Goal: Complete application form: Complete application form

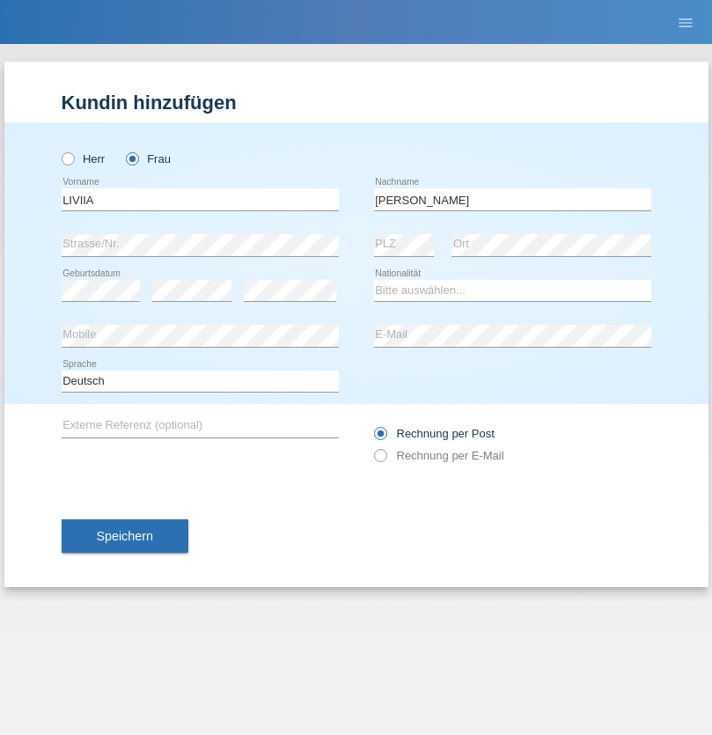
type input "[PERSON_NAME]"
select select "UA"
select select "C"
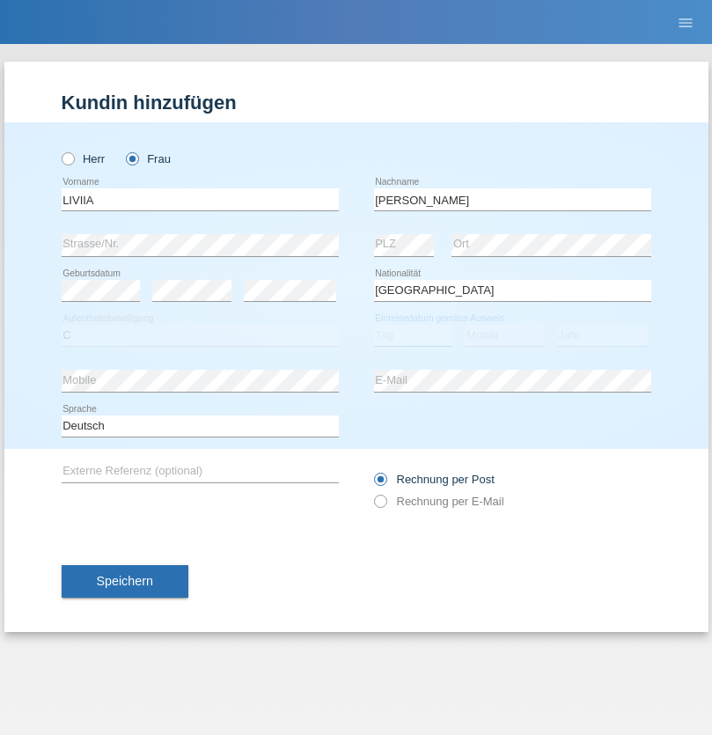
select select "09"
select select "06"
select select "2021"
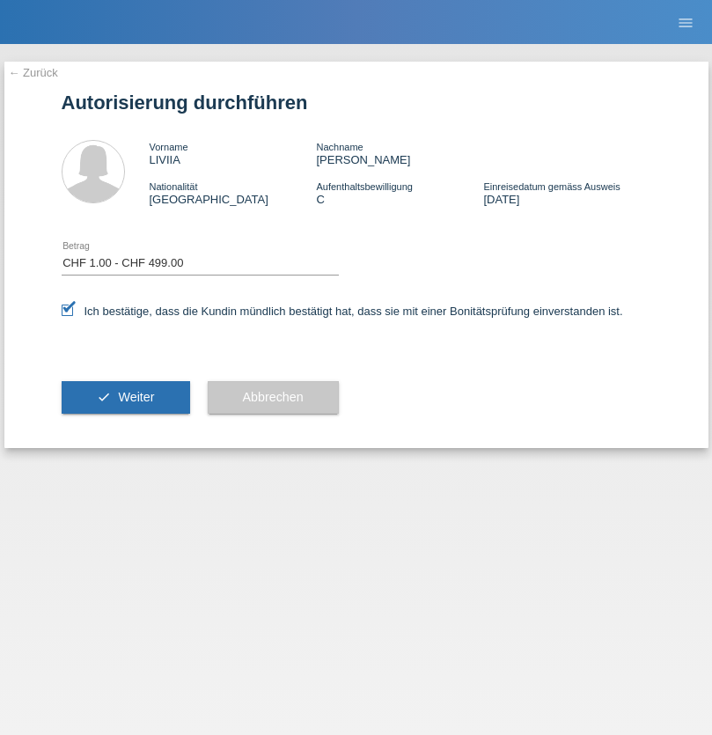
select select "1"
click at [125, 397] on span "Weiter" at bounding box center [136, 397] width 36 height 14
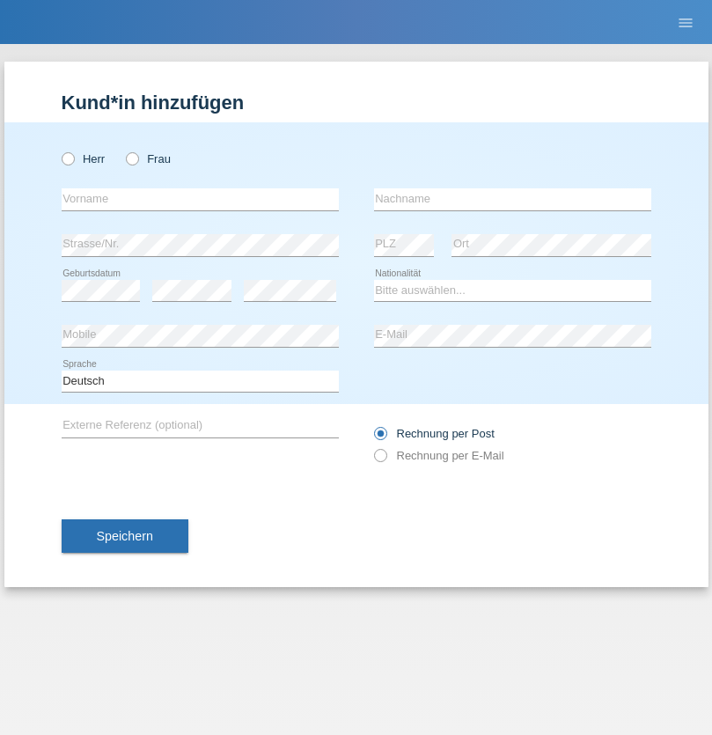
radio input "true"
click at [200, 199] on input "text" at bounding box center [200, 199] width 277 height 22
type input "[PERSON_NAME]"
click at [512, 199] on input "text" at bounding box center [512, 199] width 277 height 22
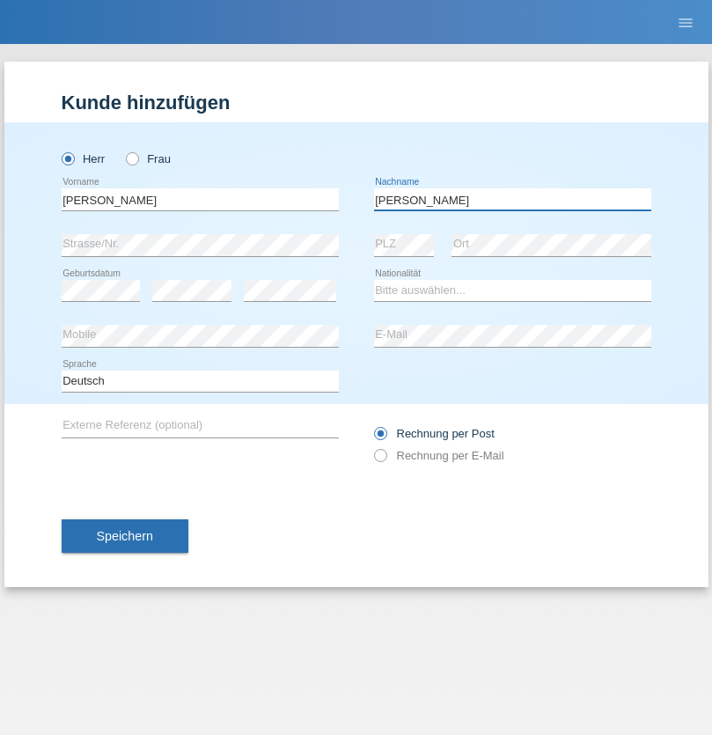
type input "[PERSON_NAME]"
select select "PE"
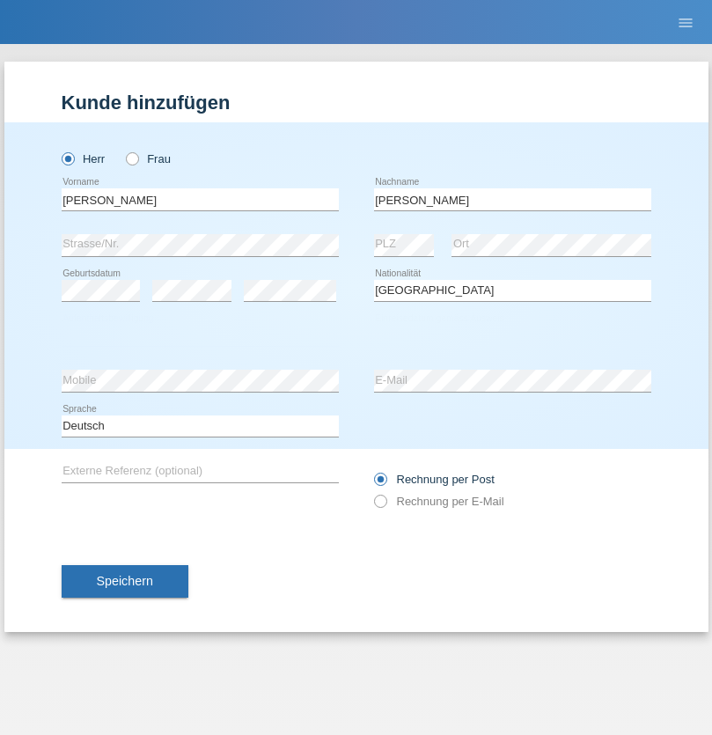
select select "C"
select select "31"
select select "03"
select select "2012"
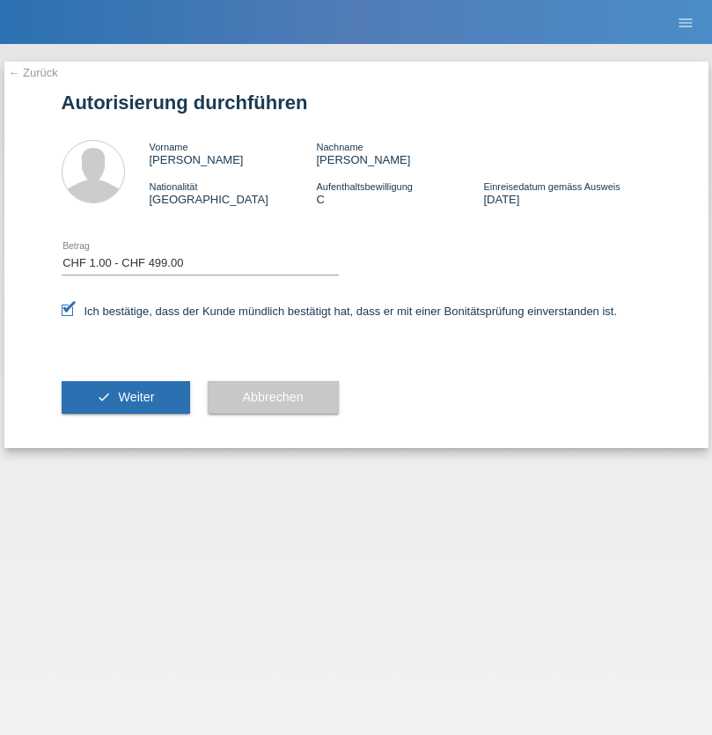
select select "1"
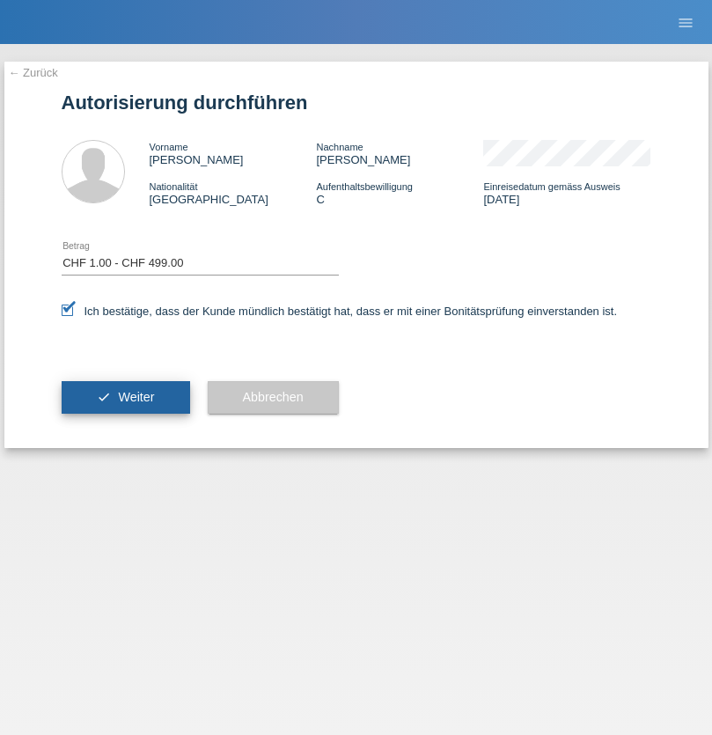
click at [125, 397] on span "Weiter" at bounding box center [136, 397] width 36 height 14
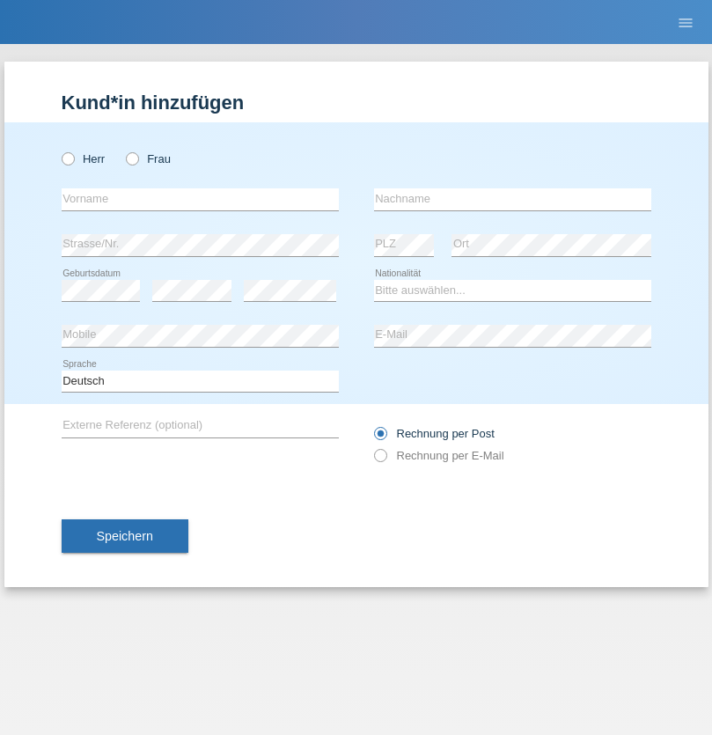
radio input "true"
click at [200, 199] on input "text" at bounding box center [200, 199] width 277 height 22
type input "Selina"
click at [512, 199] on input "text" at bounding box center [512, 199] width 277 height 22
type input "Haldi"
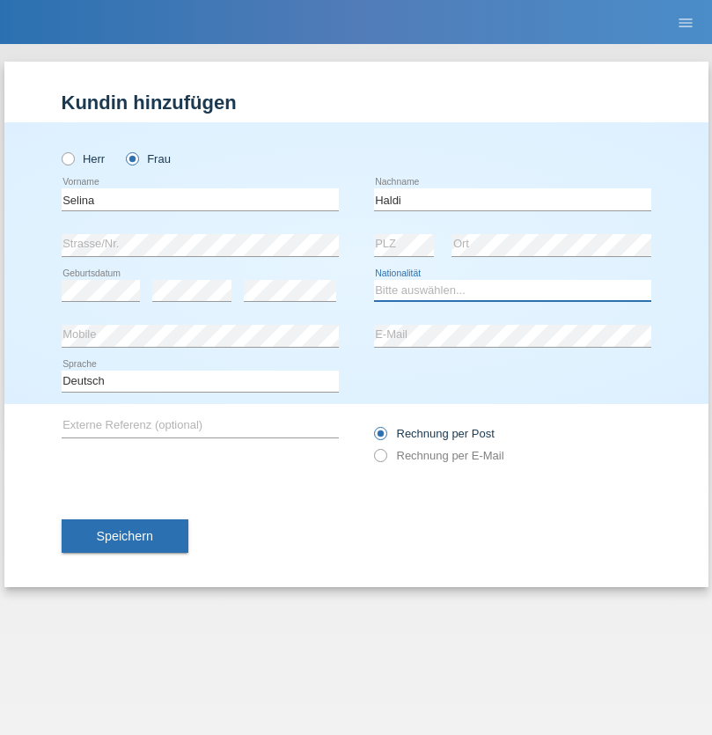
select select "CH"
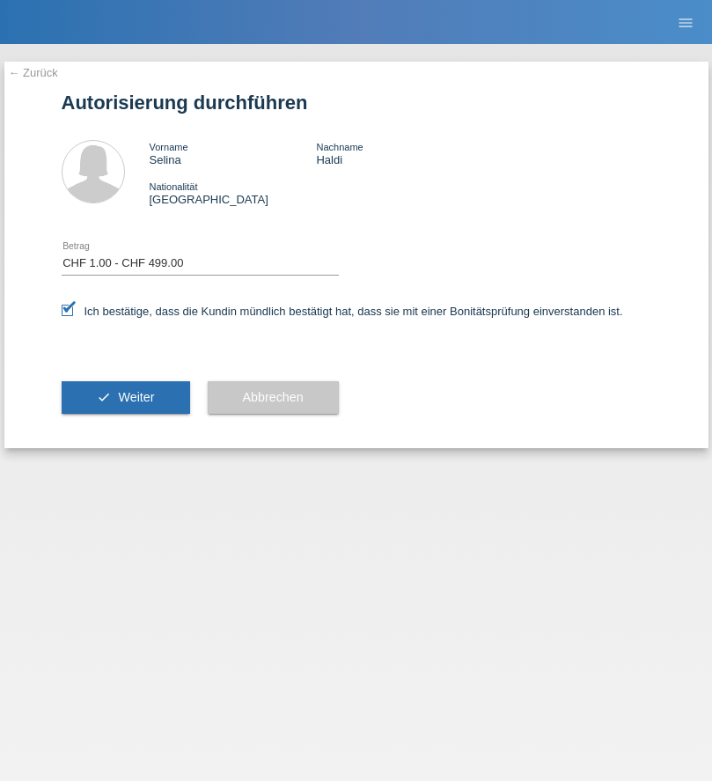
select select "1"
click at [125, 397] on span "Weiter" at bounding box center [136, 397] width 36 height 14
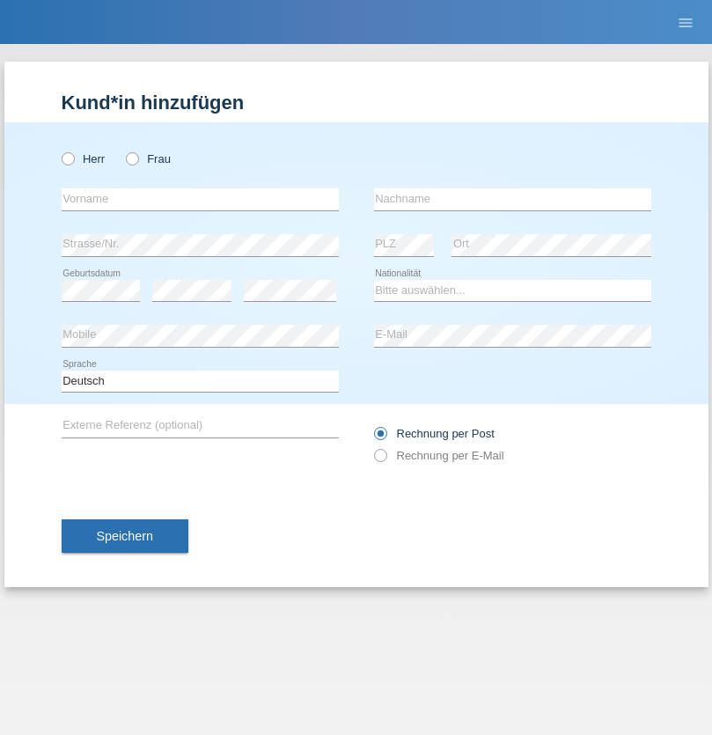
radio input "true"
click at [200, 199] on input "text" at bounding box center [200, 199] width 277 height 22
type input "Nadin"
click at [512, 199] on input "text" at bounding box center [512, 199] width 277 height 22
type input "Ido"
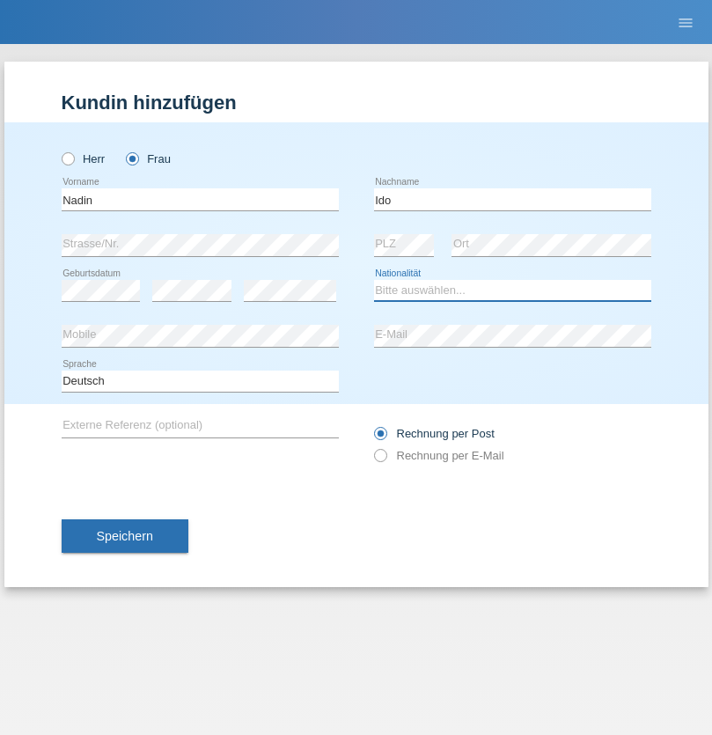
select select "CH"
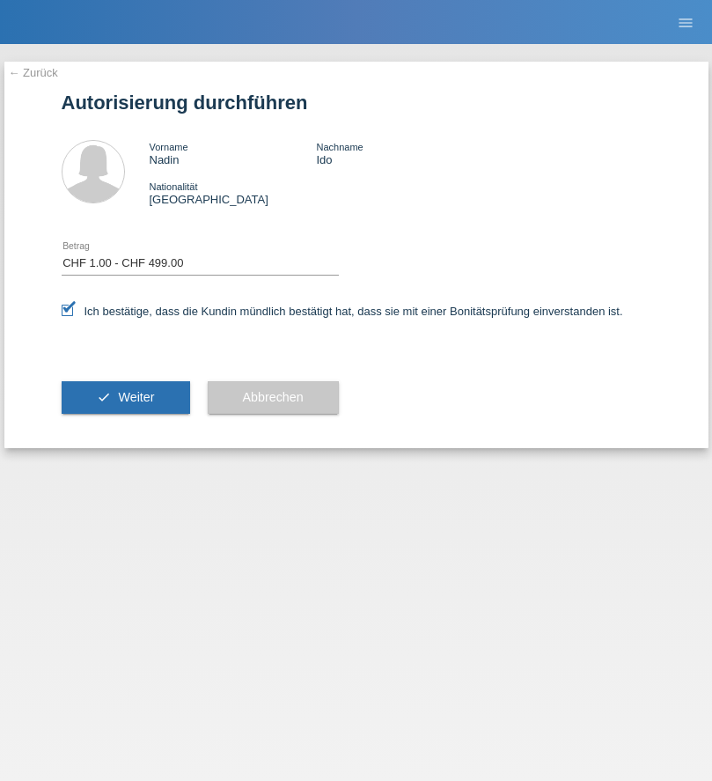
select select "1"
click at [125, 397] on span "Weiter" at bounding box center [136, 397] width 36 height 14
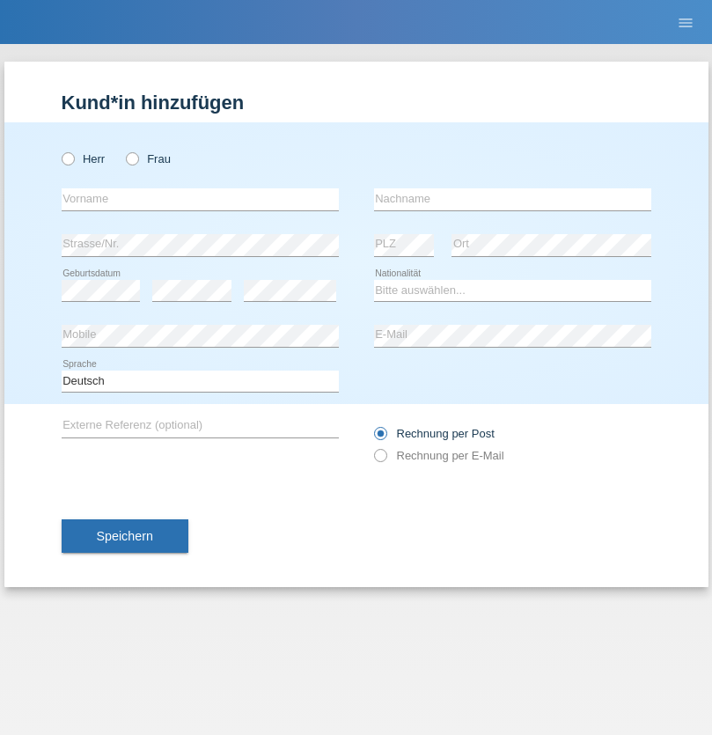
radio input "true"
click at [200, 199] on input "text" at bounding box center [200, 199] width 277 height 22
type input "[PERSON_NAME]"
click at [512, 199] on input "text" at bounding box center [512, 199] width 277 height 22
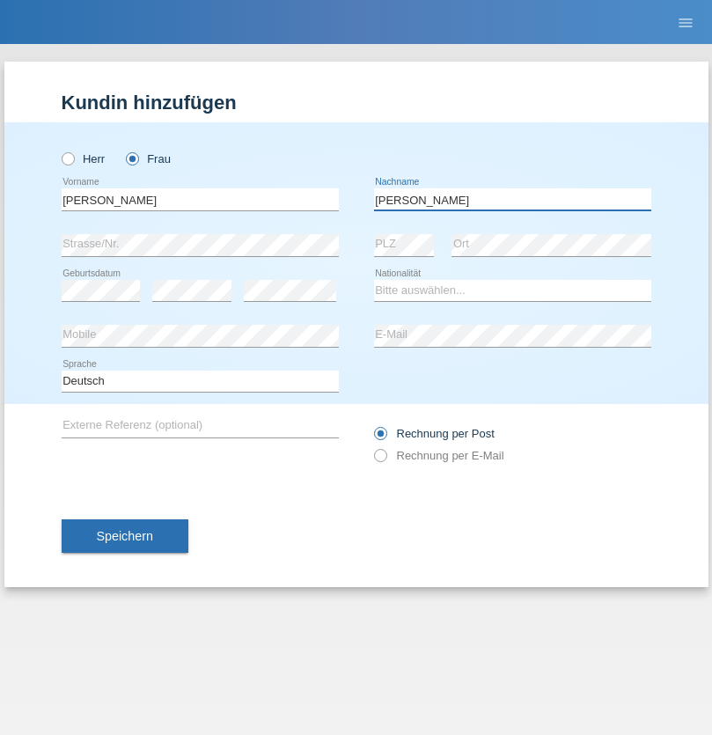
type input "[PERSON_NAME]"
select select "FR"
select select "C"
select select "02"
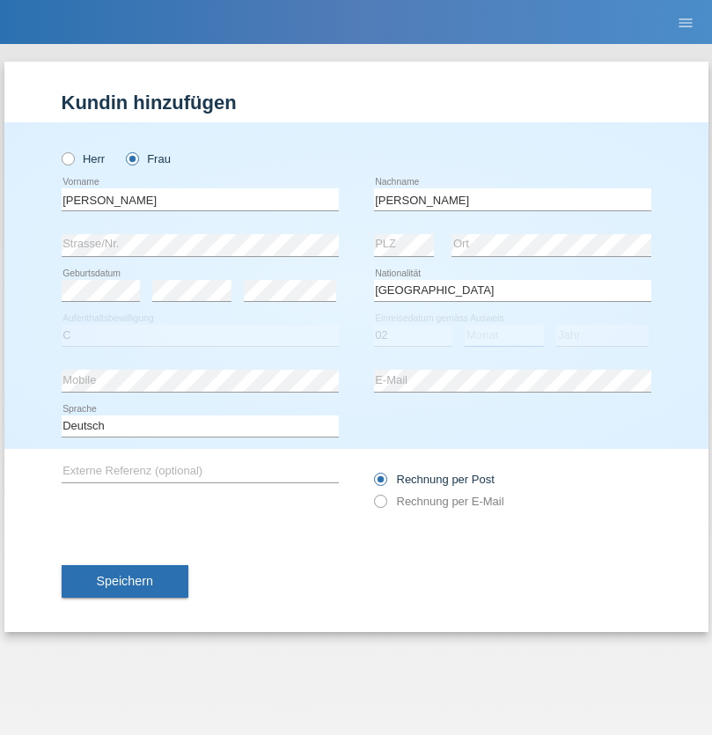
select select "06"
select select "2000"
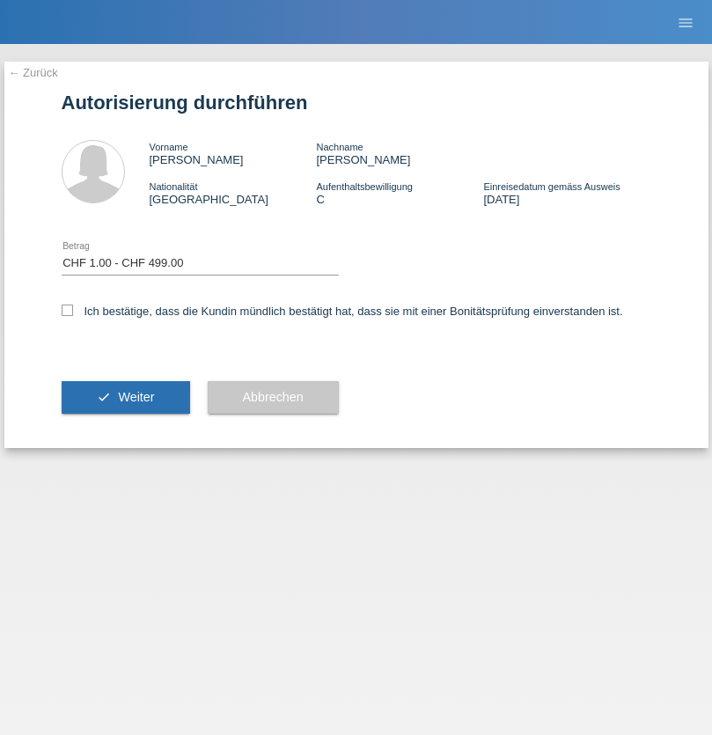
select select "1"
checkbox input "true"
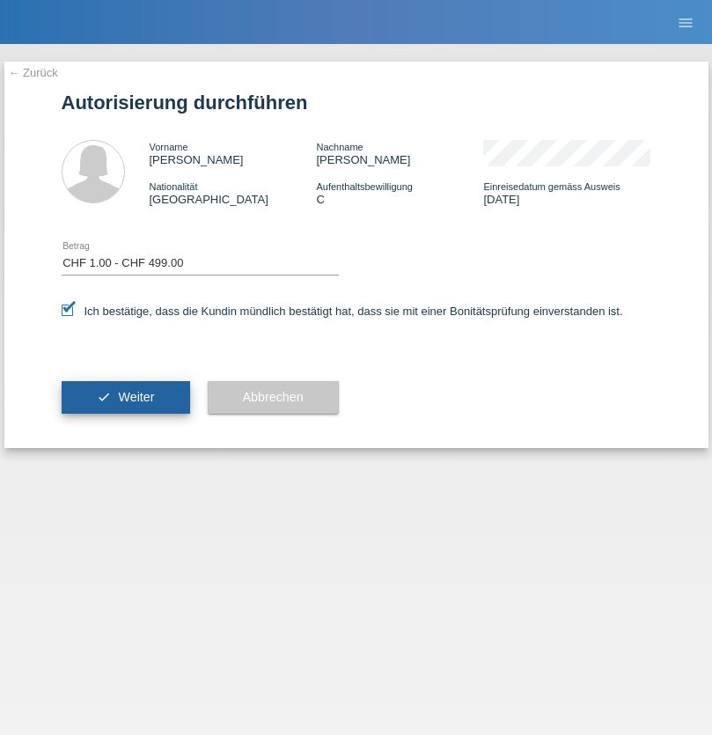
click at [125, 397] on span "Weiter" at bounding box center [136, 397] width 36 height 14
